Goal: Transaction & Acquisition: Register for event/course

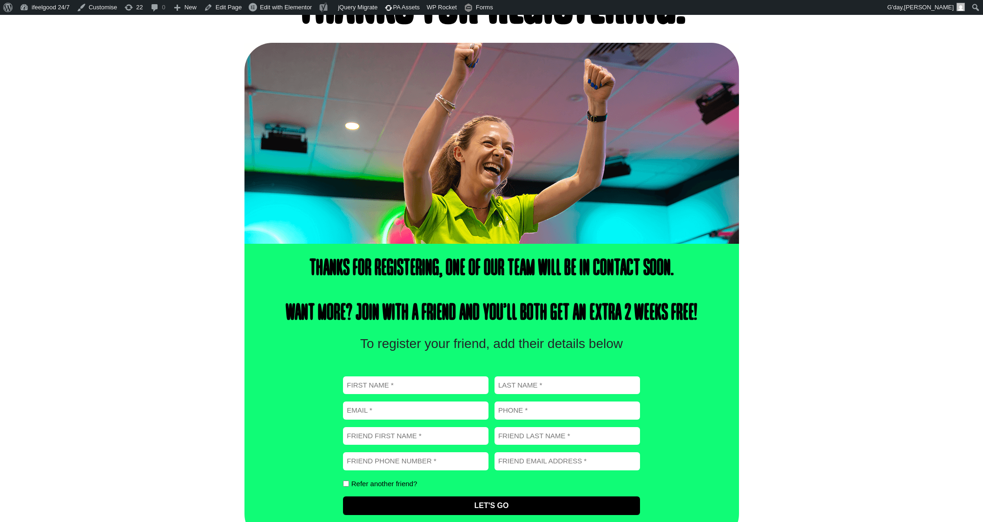
scroll to position [107, 0]
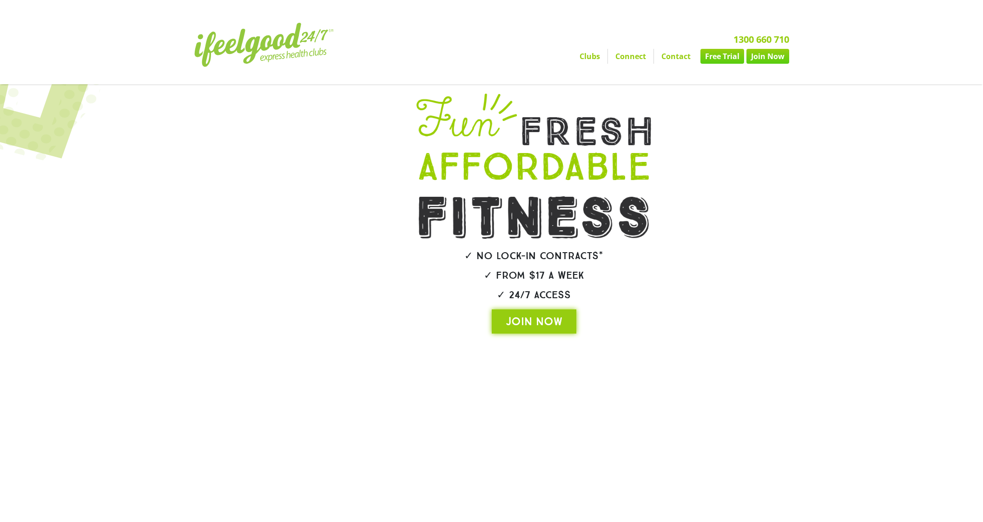
click at [718, 58] on link "Free Trial" at bounding box center [723, 56] width 44 height 15
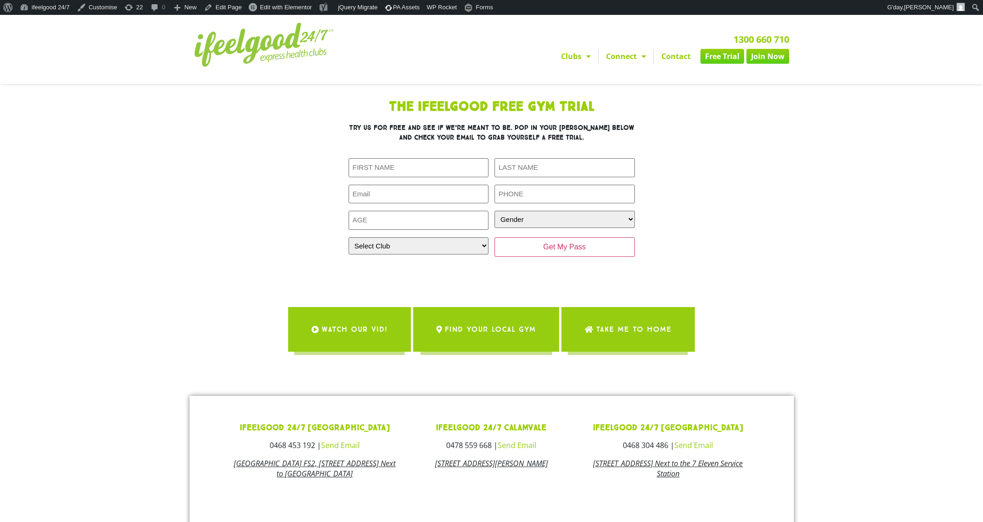
click at [756, 59] on link "Join Now" at bounding box center [768, 56] width 43 height 15
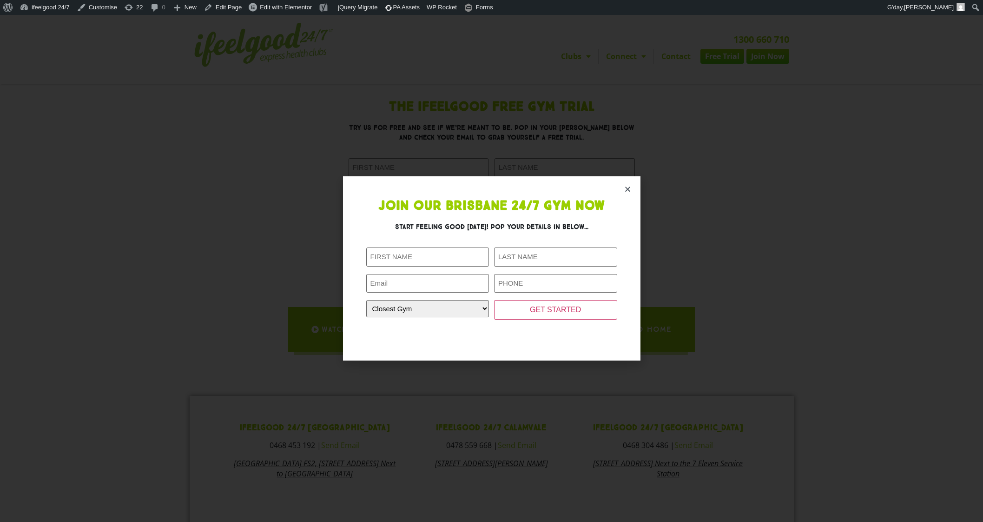
click at [623, 185] on section "Join Our Brisbane 24/7 Gym Now Start feeling good [DATE]! Pop your details in b…" at bounding box center [492, 268] width 298 height 184
click at [629, 191] on icon "Close" at bounding box center [627, 188] width 7 height 7
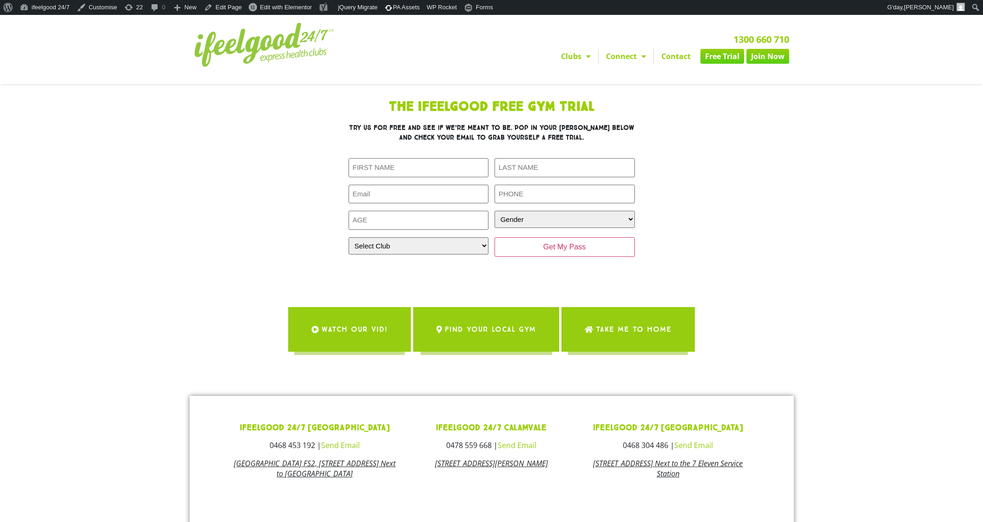
click at [762, 61] on link "Join Now" at bounding box center [768, 56] width 43 height 15
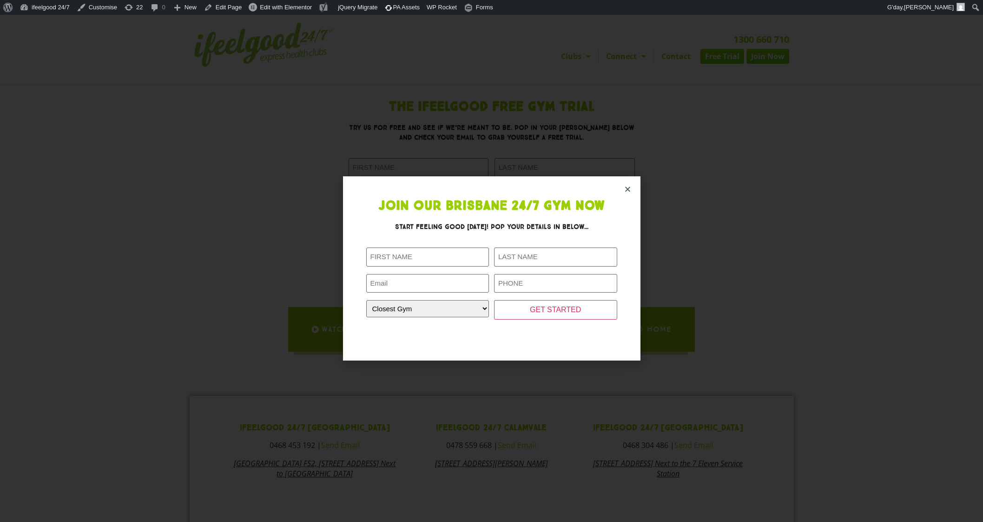
click at [762, 78] on div "Join Our Brisbane 24/7 Gym Now Start feeling good today! Pop your details in be…" at bounding box center [491, 268] width 983 height 507
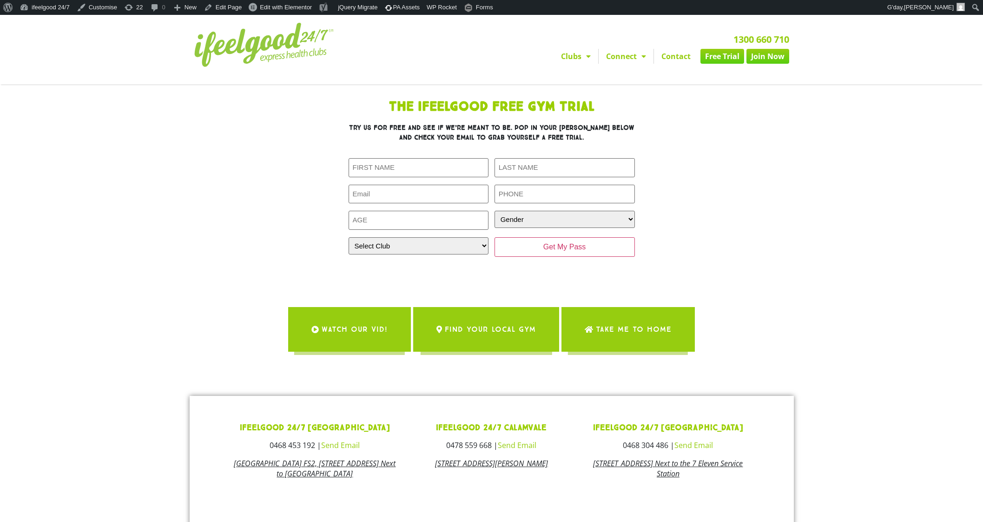
click at [775, 55] on link "Join Now" at bounding box center [768, 56] width 43 height 15
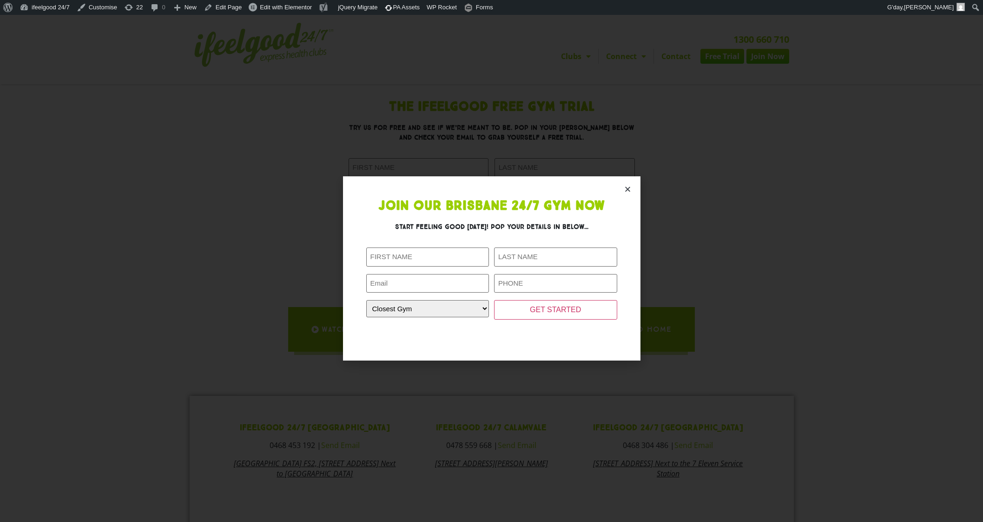
click at [627, 187] on icon "Close" at bounding box center [627, 188] width 7 height 7
